Goal: Task Accomplishment & Management: Complete application form

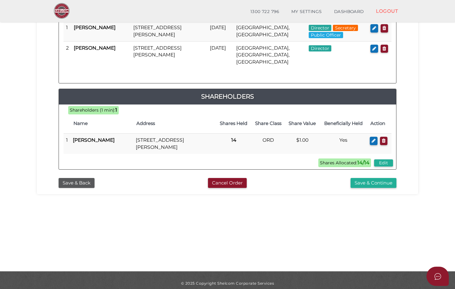
scroll to position [137, 0]
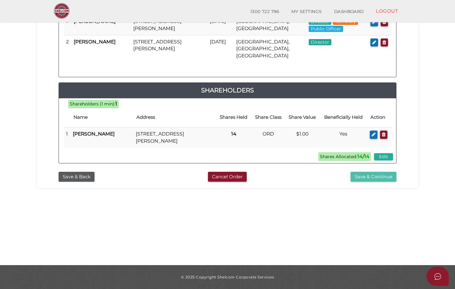
click at [363, 182] on button "Save & Continue" at bounding box center [374, 177] width 46 height 10
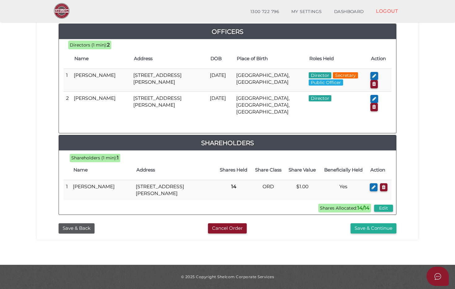
scroll to position [313, 0]
click at [369, 227] on button "Save & Continue" at bounding box center [374, 228] width 46 height 10
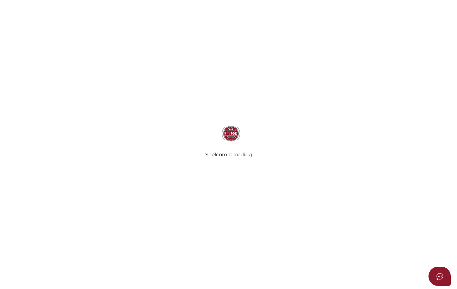
select select "Comb Binding"
radio input "true"
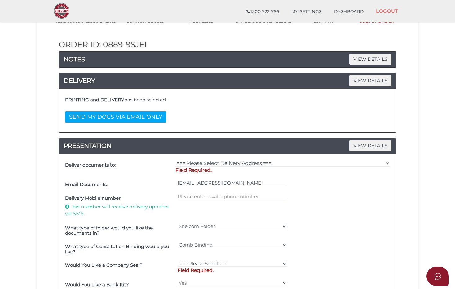
scroll to position [62, 0]
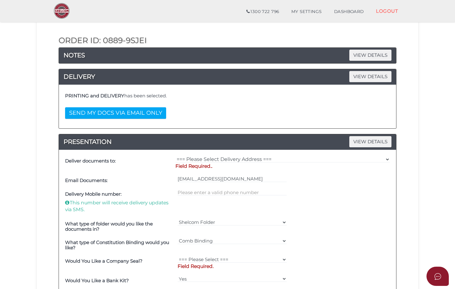
click at [219, 165] on p "Field Required.." at bounding box center [282, 166] width 215 height 7
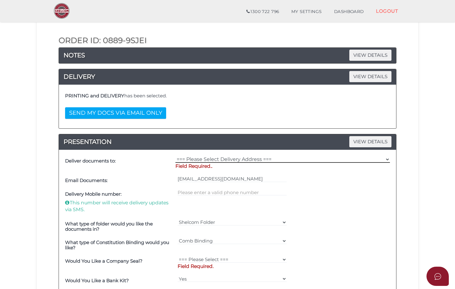
click at [216, 159] on select "=== Please Select Delivery Address === (User Address - Toni Stanton) KCL Law Le…" at bounding box center [282, 159] width 215 height 7
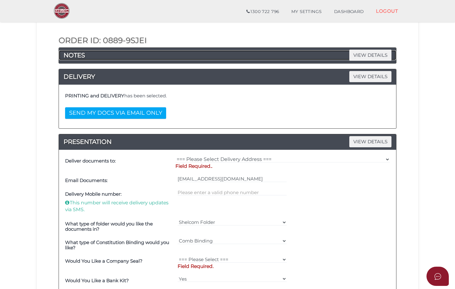
click at [334, 56] on h4 "NOTES VIEW DETAILS" at bounding box center [227, 55] width 337 height 10
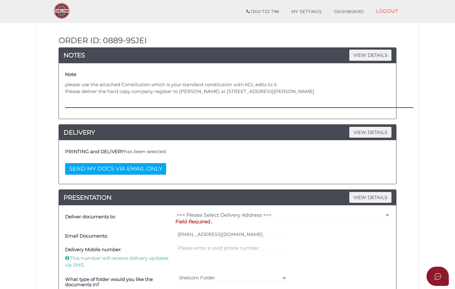
drag, startPoint x: 361, startPoint y: 91, endPoint x: 63, endPoint y: 101, distance: 298.1
click at [63, 101] on div "Note please use the attached Constitution which is your standard constitution w…" at bounding box center [227, 90] width 337 height 55
click at [245, 222] on p "Field Required.." at bounding box center [282, 221] width 215 height 7
drag, startPoint x: 251, startPoint y: 222, endPoint x: 308, endPoint y: 220, distance: 56.1
click at [252, 222] on p "Field Required.." at bounding box center [282, 221] width 215 height 7
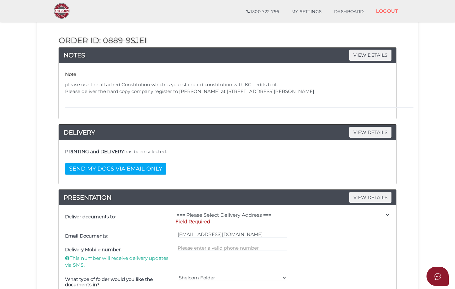
click at [389, 214] on select "=== Please Select Delivery Address === (User Address - Toni Stanton) KCL Law Le…" at bounding box center [282, 214] width 215 height 7
select select "Other"
click at [175, 211] on select "=== Please Select Delivery Address === (User Address - Toni Stanton) KCL Law Le…" at bounding box center [282, 214] width 215 height 7
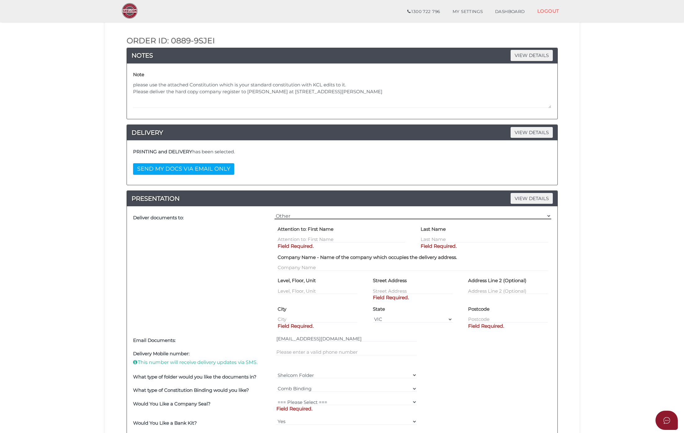
scroll to position [46, 0]
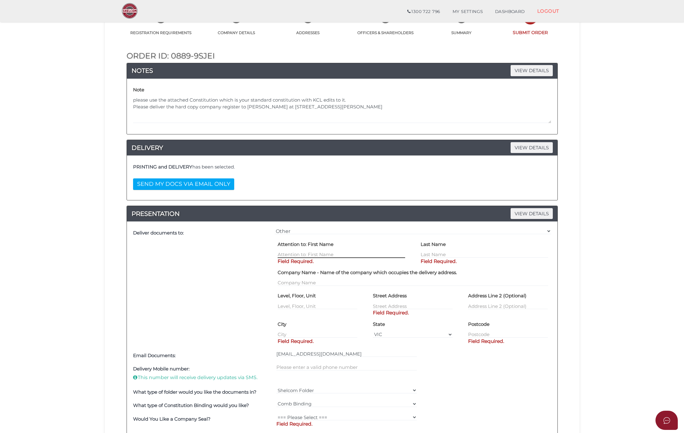
drag, startPoint x: 282, startPoint y: 255, endPoint x: 296, endPoint y: 254, distance: 13.7
click at [282, 255] on input "text" at bounding box center [340, 254] width 127 height 7
type input "Marica"
type input "Jankovic"
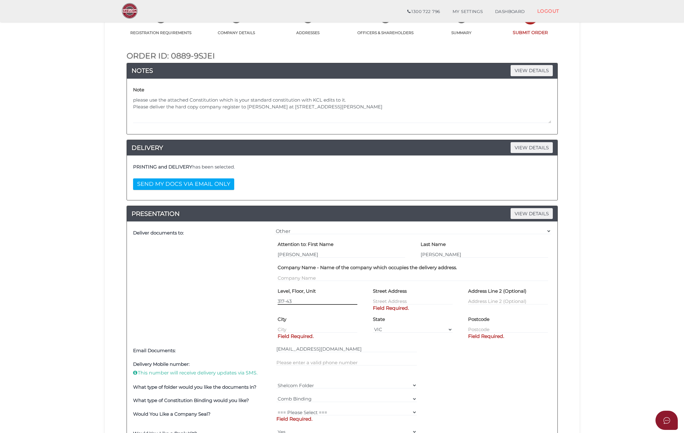
type input "317-433"
drag, startPoint x: 303, startPoint y: 303, endPoint x: 255, endPoint y: 303, distance: 48.4
click at [255, 289] on div "Deliver documents to: === Please Select Delivery Address === (User Address - To…" at bounding box center [341, 285] width 421 height 118
click at [389, 289] on input "text" at bounding box center [413, 301] width 80 height 7
paste input "317-433"
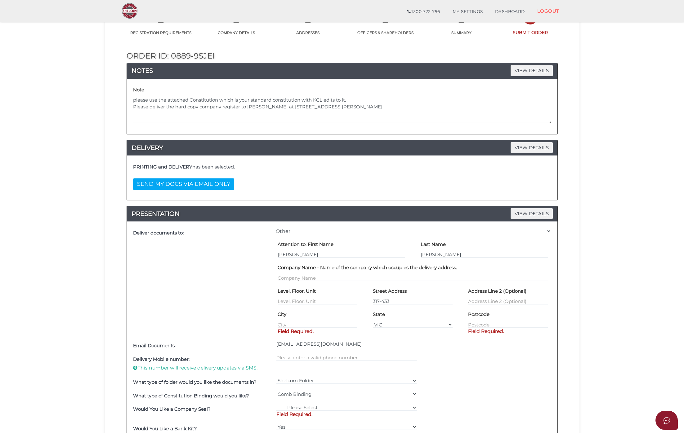
drag, startPoint x: 364, startPoint y: 106, endPoint x: 290, endPoint y: 107, distance: 73.5
click at [290, 107] on textarea "please use the attached Constitution which is your standard constitution with K…" at bounding box center [342, 110] width 418 height 27
click at [384, 289] on input "317-433" at bounding box center [413, 301] width 80 height 7
click at [398, 289] on input "317-433" at bounding box center [413, 301] width 80 height 7
drag, startPoint x: 412, startPoint y: 301, endPoint x: 362, endPoint y: 301, distance: 50.2
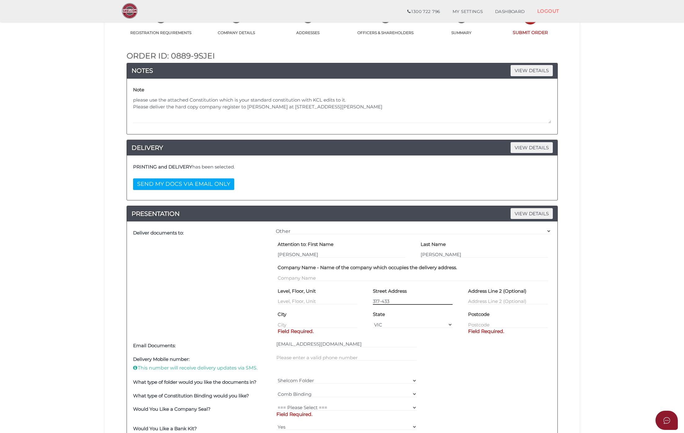
click at [362, 289] on div "Level, Floor, Unit Street Address 317-433 Address Line 2 (Optional)" at bounding box center [413, 298] width 286 height 24
paste input "317-433 Gisborne-Melton Road,"
type input "317-433 Gisborne-Melton Road"
click at [289, 289] on input "text" at bounding box center [317, 324] width 80 height 7
type input "Toolern Vale"
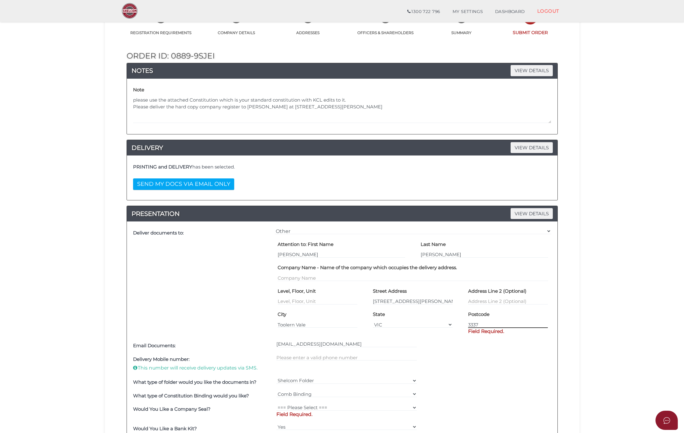
type input "3337"
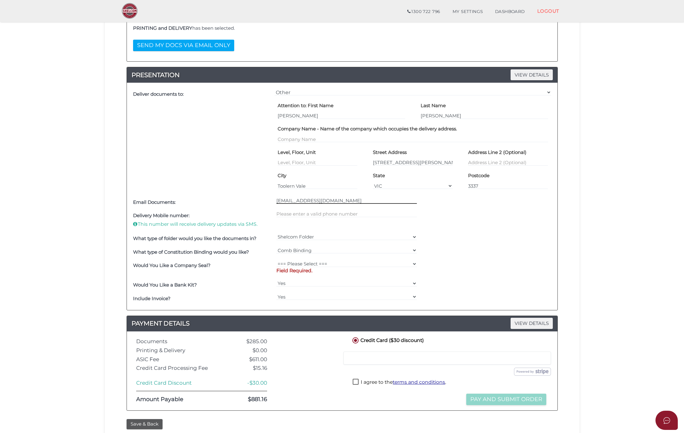
scroll to position [186, 0]
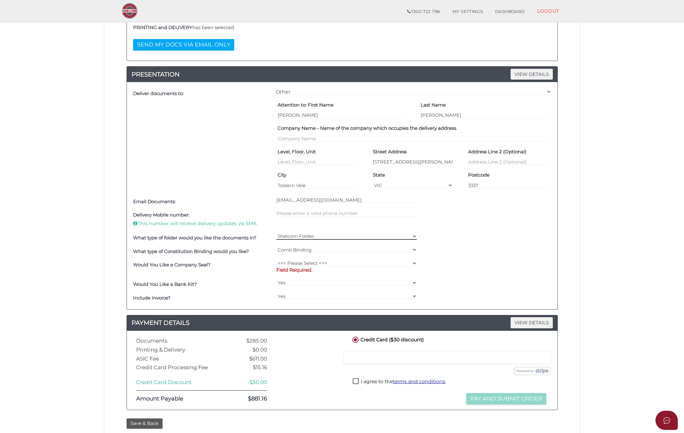
click at [412, 239] on select "Shelcom Folder === Please Select === Shelcom Folder Client Supplied Folder No F…" at bounding box center [346, 236] width 140 height 7
select select "Shelcom Folder"
click at [276, 234] on select "Shelcom Folder === Please Select === Shelcom Folder Client Supplied Folder No F…" at bounding box center [346, 236] width 140 height 7
click at [410, 264] on select "=== Please Select === Fold Seal $50 No Seal" at bounding box center [346, 263] width 140 height 7
select select "0"
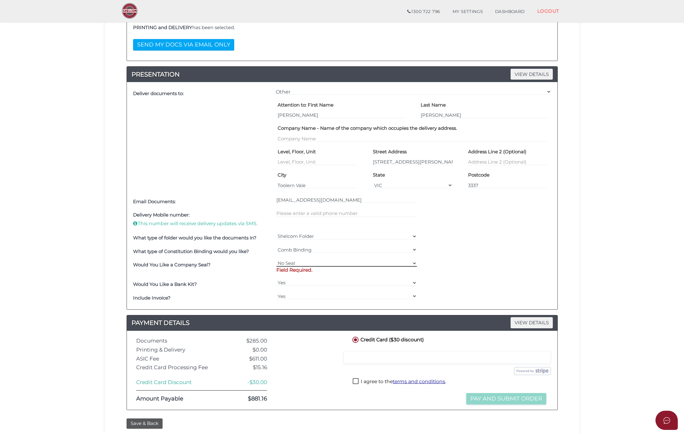
click at [276, 261] on select "=== Please Select === Fold Seal $50 No Seal" at bounding box center [346, 263] width 140 height 7
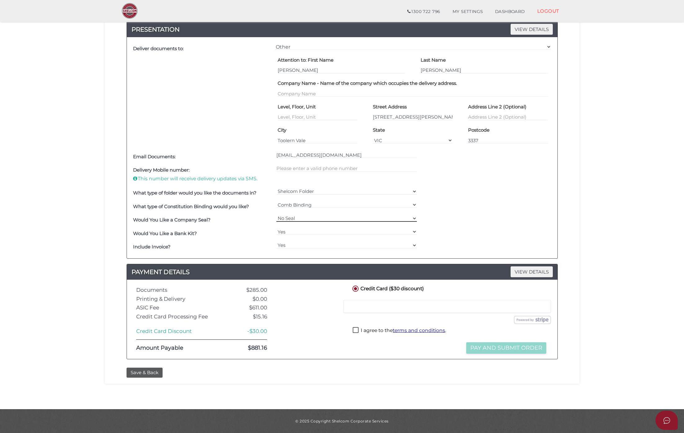
scroll to position [233, 0]
click at [355, 289] on label "I agree to the terms and conditions ." at bounding box center [398, 331] width 93 height 8
checkbox input "true"
click at [457, 289] on button "Pay and Submit Order" at bounding box center [506, 348] width 80 height 11
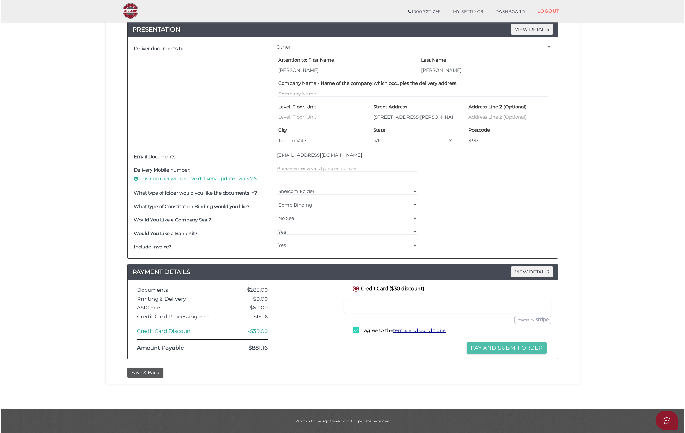
scroll to position [0, 0]
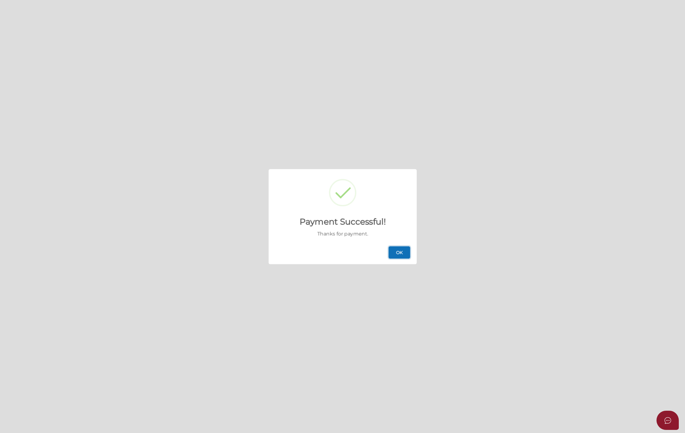
click at [401, 251] on button "OK" at bounding box center [400, 252] width 22 height 12
